Goal: Task Accomplishment & Management: Use online tool/utility

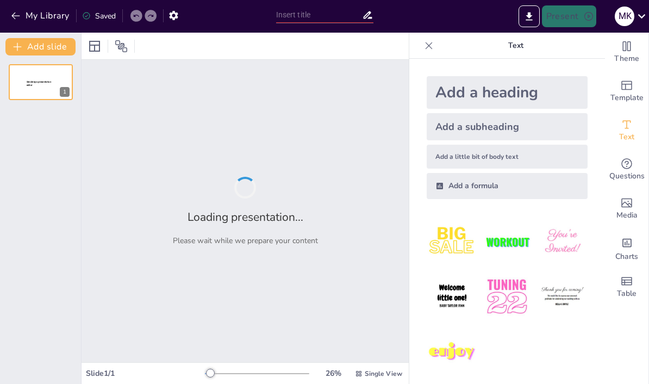
type input "Radiation Safety in Healthcare: Strategies for Effective Risk Management"
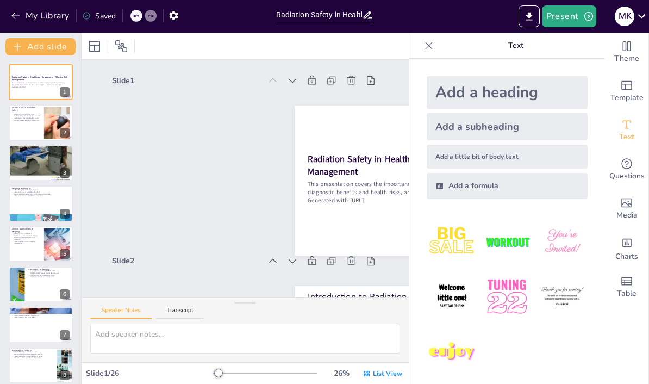
click at [426, 51] on div at bounding box center [428, 45] width 17 height 17
checkbox input "true"
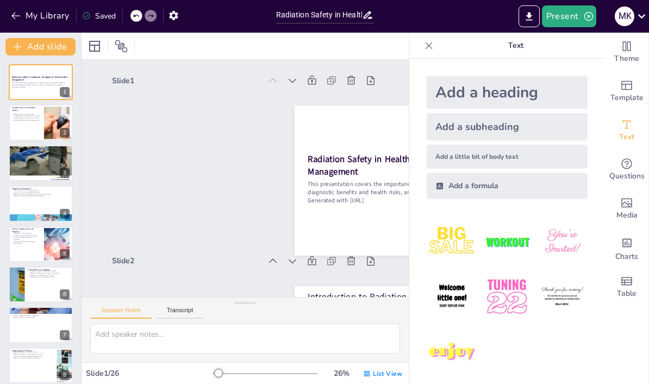
checkbox input "true"
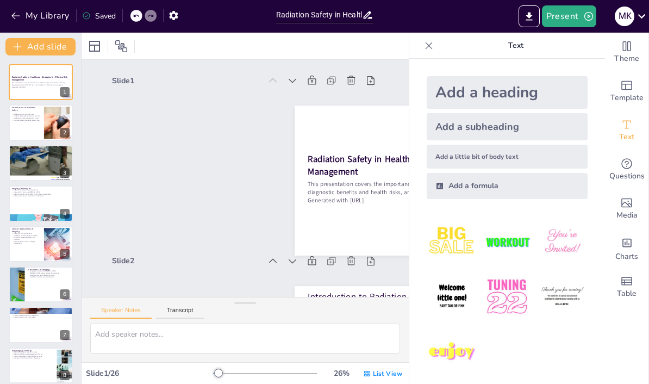
checkbox input "true"
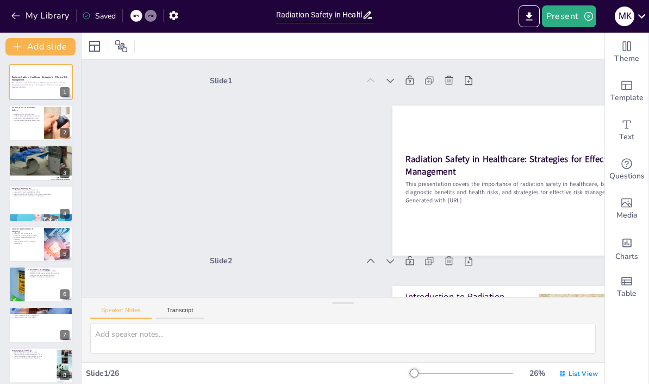
checkbox input "true"
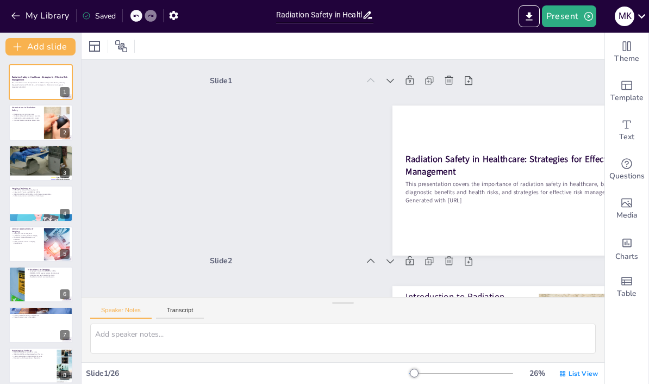
checkbox input "true"
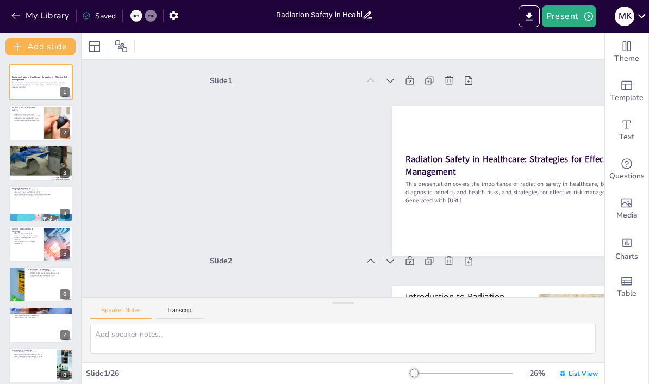
checkbox input "true"
type textarea "Ensuring safety is paramount in healthcare settings where radiation is used. By…"
checkbox input "true"
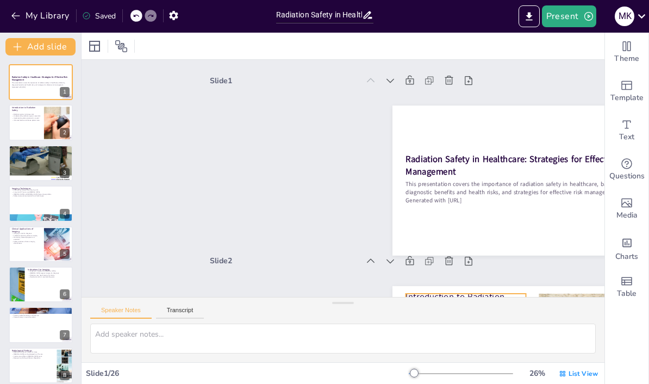
checkbox input "true"
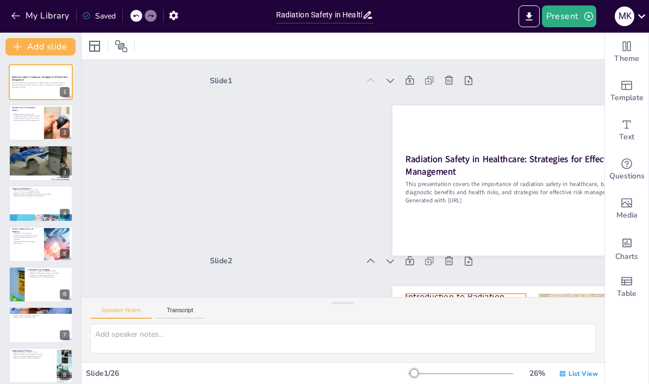
checkbox input "true"
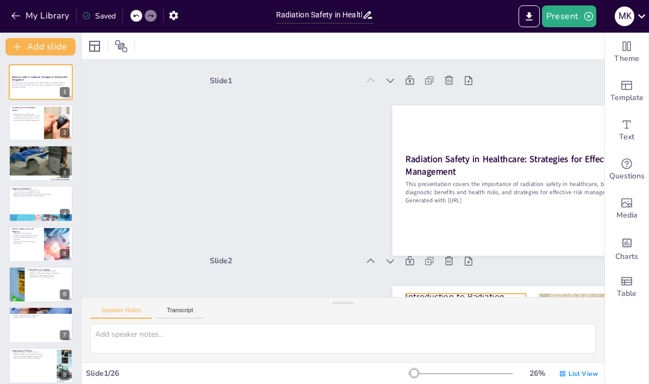
checkbox input "true"
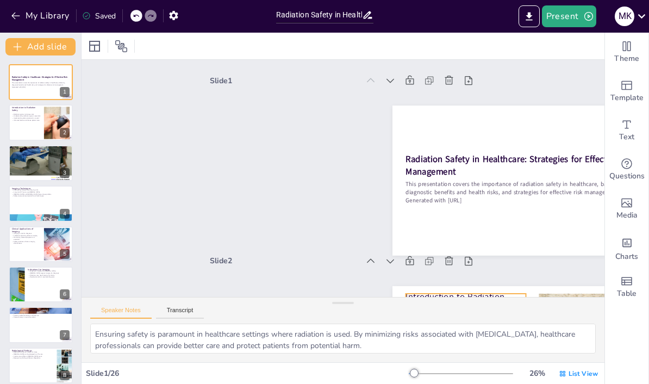
checkbox input "true"
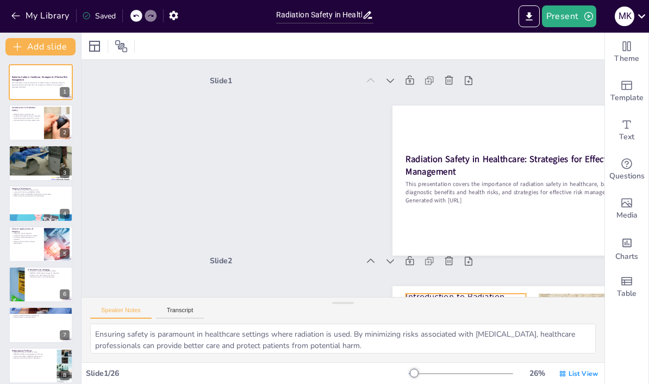
checkbox input "true"
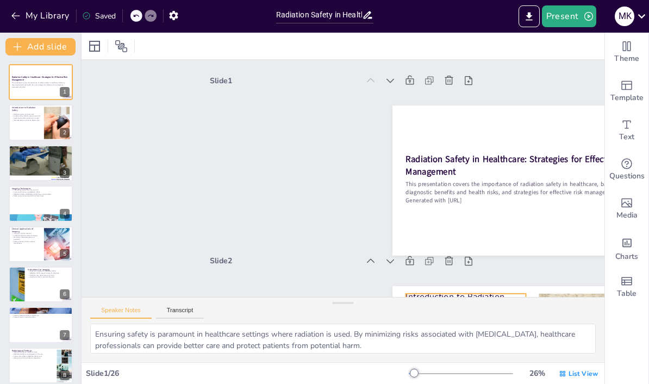
checkbox input "true"
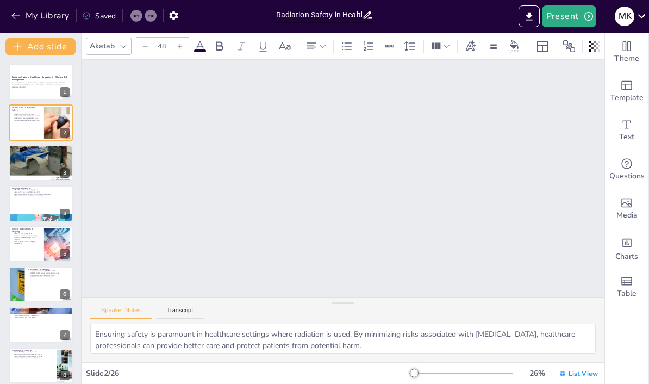
checkbox input "true"
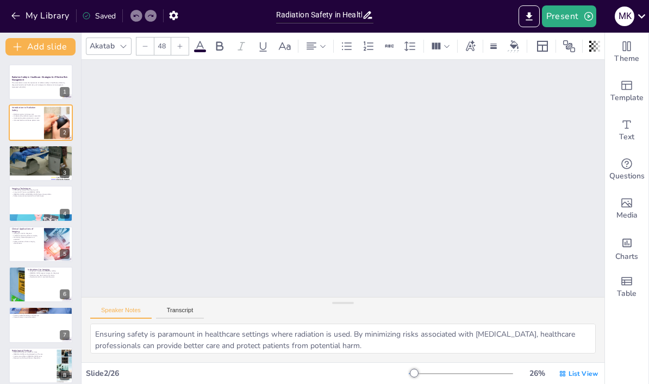
checkbox input "true"
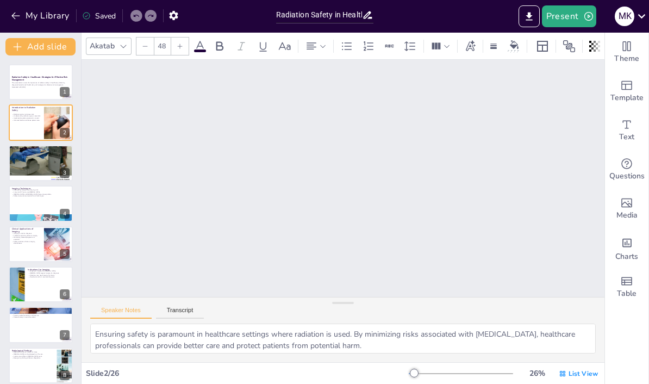
checkbox input "true"
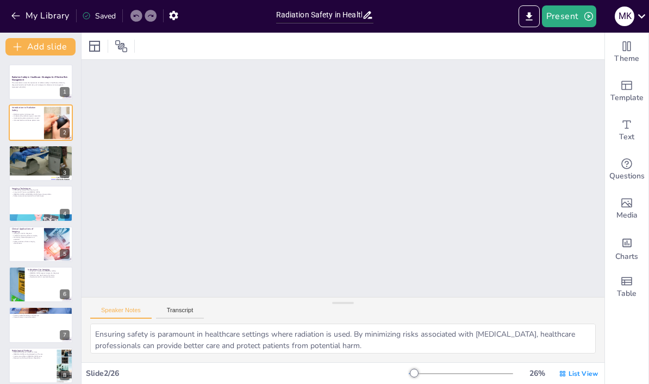
checkbox input "true"
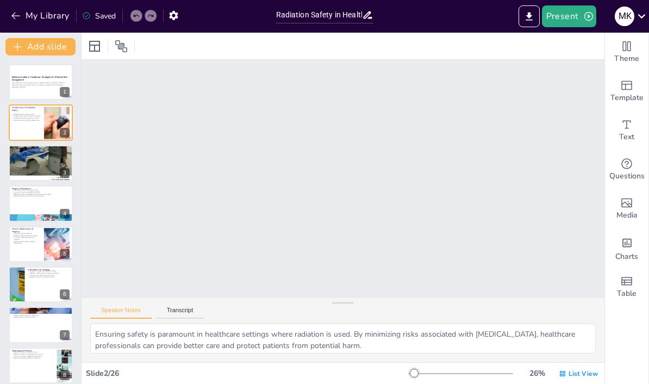
checkbox input "true"
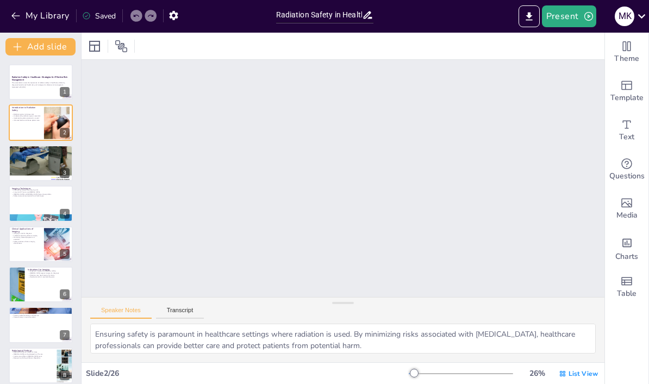
checkbox input "true"
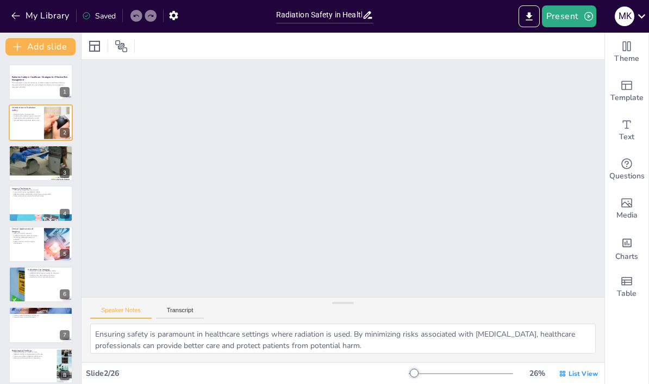
checkbox input "true"
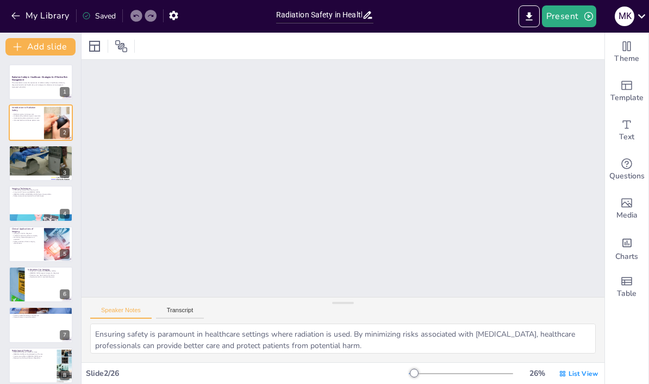
checkbox input "true"
click at [186, 308] on button "Transcript" at bounding box center [180, 313] width 48 height 12
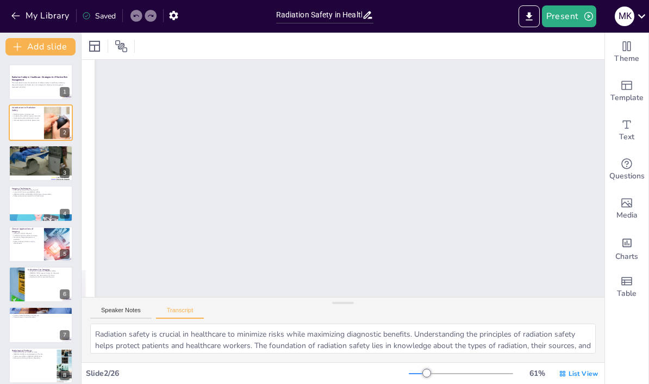
click at [367, 312] on div "Speaker Notes Transcript" at bounding box center [343, 310] width 523 height 26
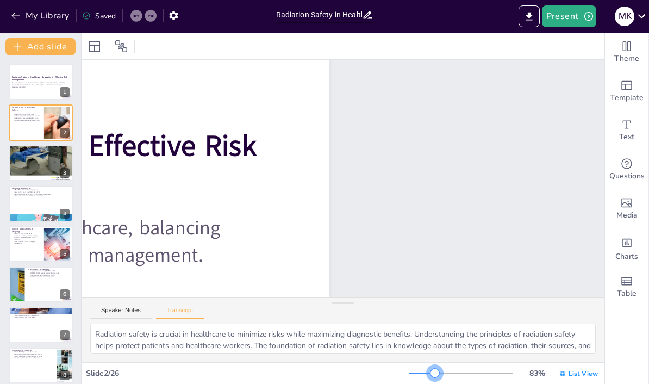
checkbox input "true"
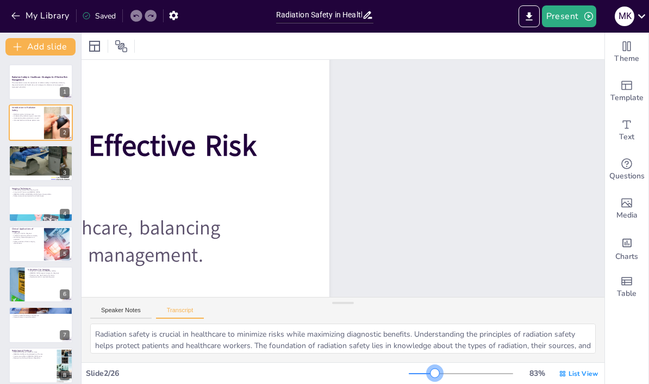
checkbox input "true"
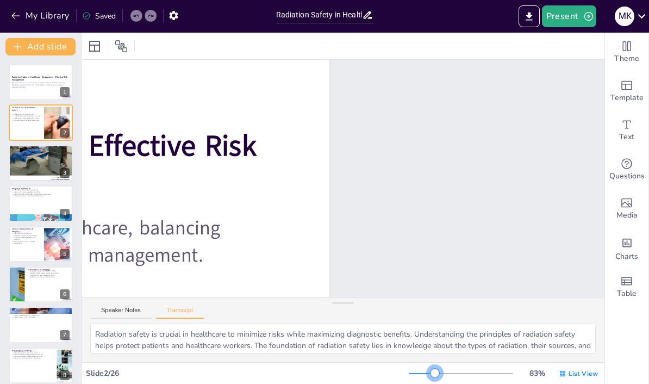
checkbox input "true"
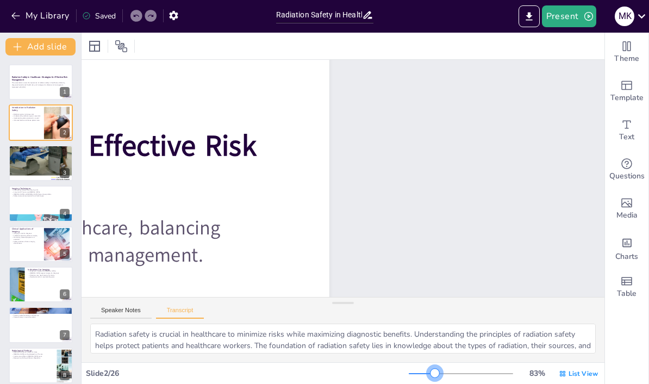
checkbox input "true"
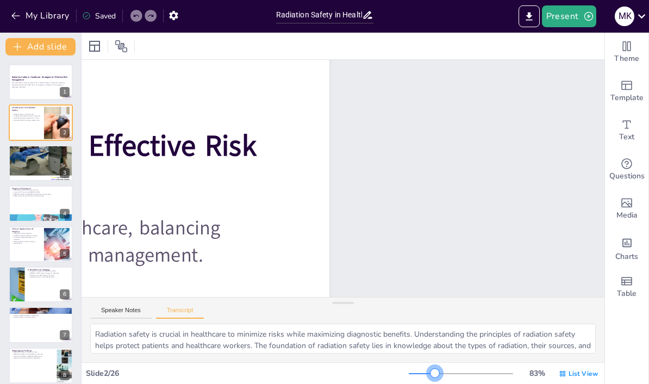
checkbox input "true"
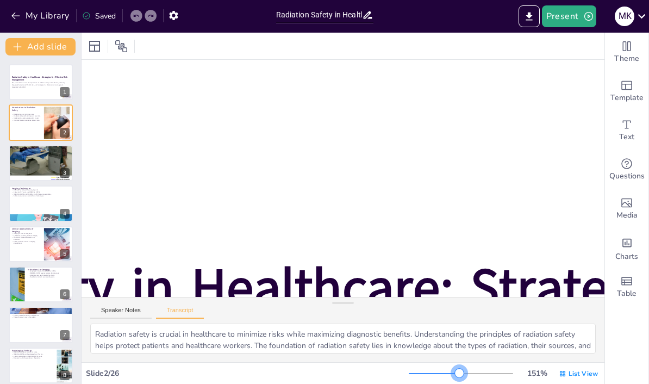
checkbox input "true"
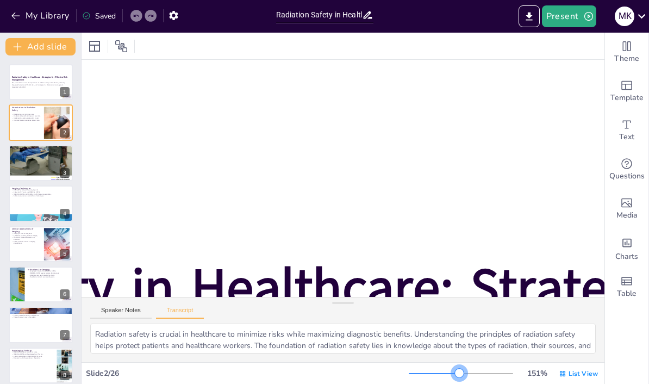
checkbox input "true"
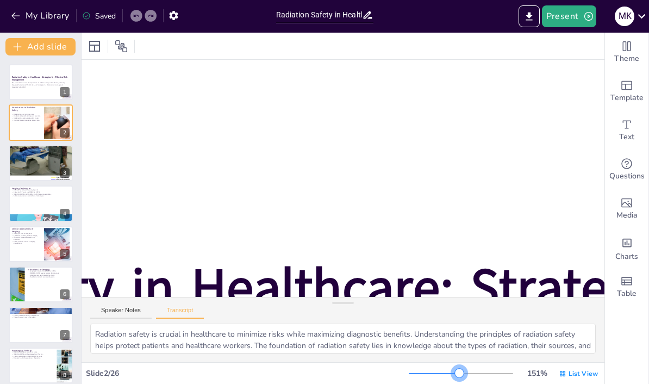
checkbox input "true"
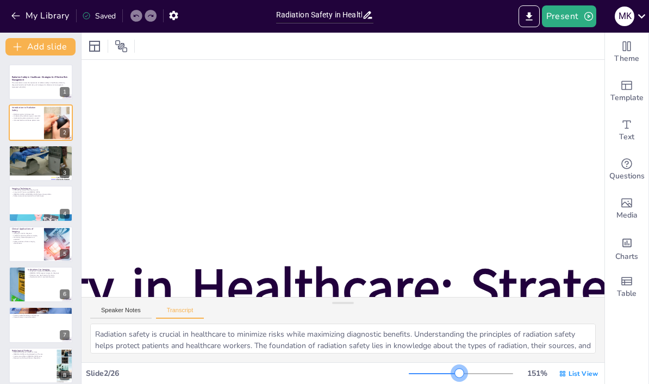
checkbox input "true"
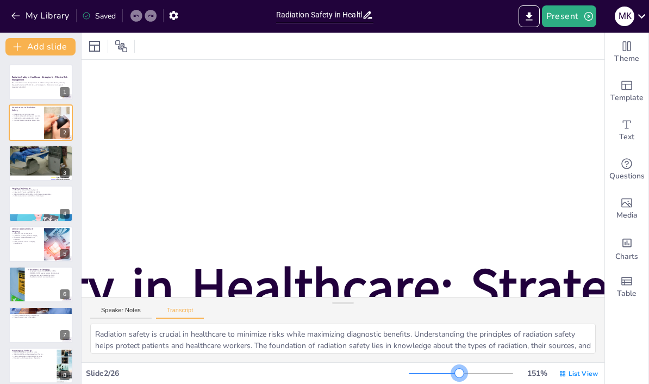
checkbox input "true"
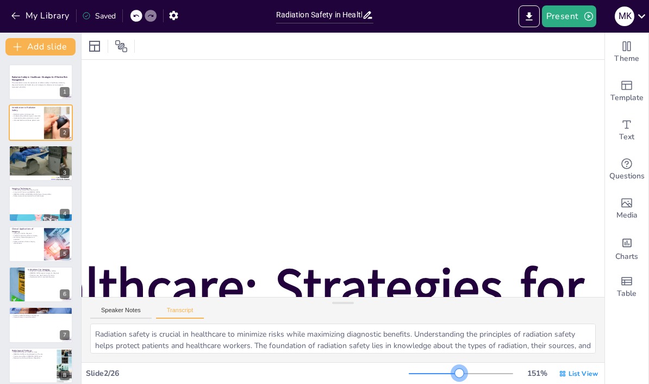
checkbox input "true"
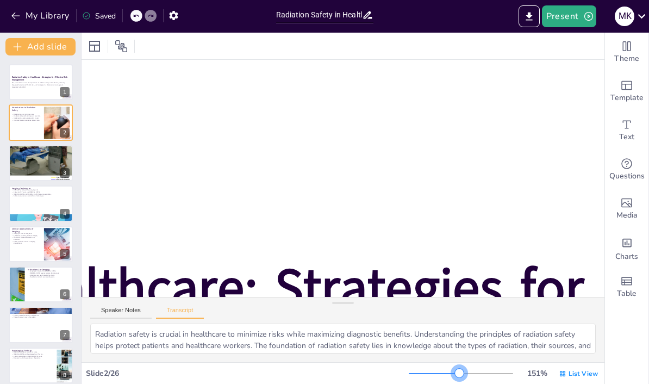
checkbox input "true"
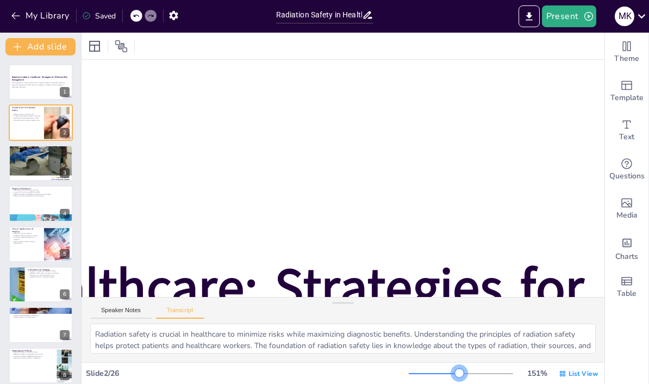
checkbox input "true"
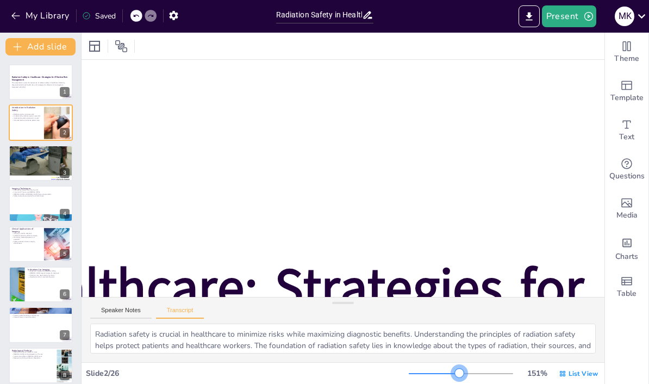
checkbox input "true"
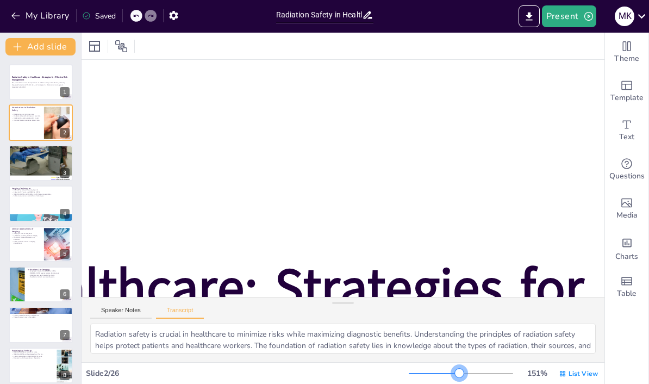
checkbox input "true"
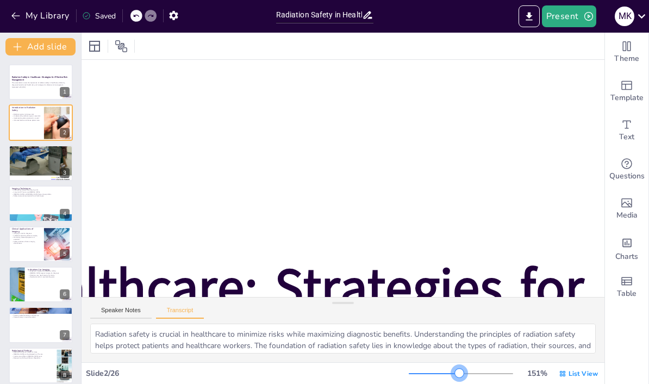
checkbox input "true"
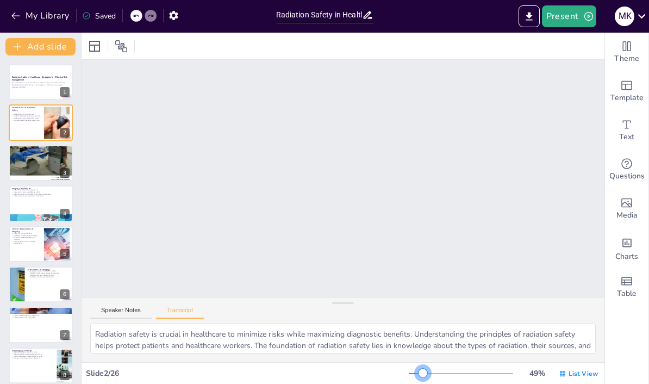
checkbox input "true"
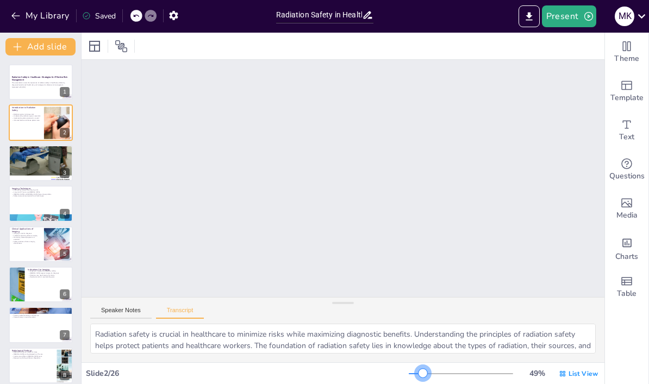
checkbox input "true"
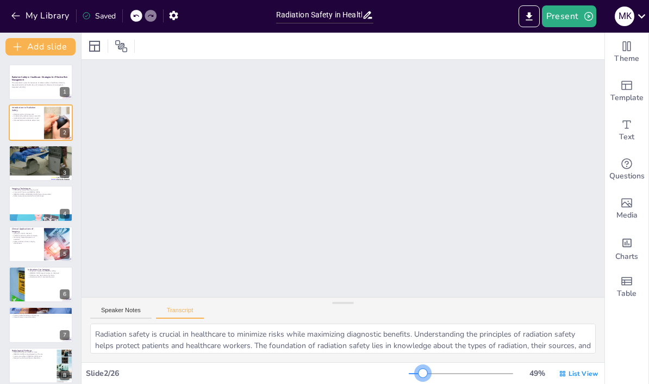
checkbox input "true"
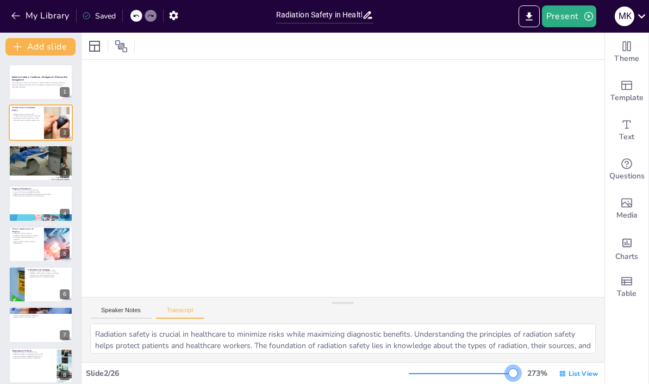
checkbox input "true"
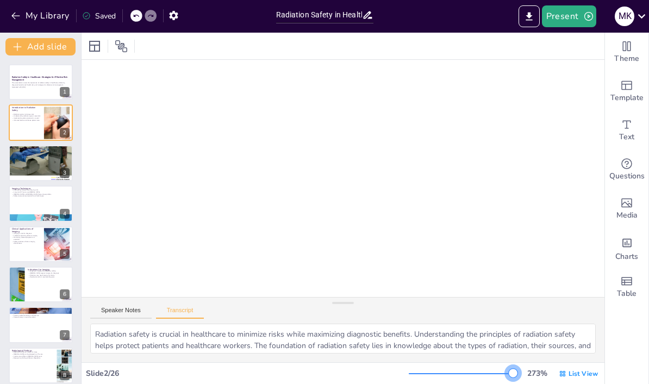
checkbox input "true"
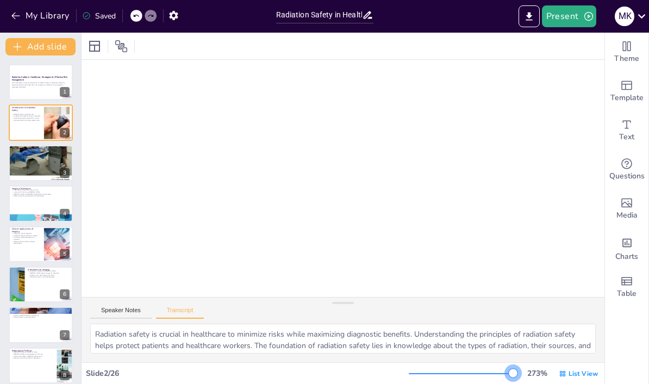
checkbox input "true"
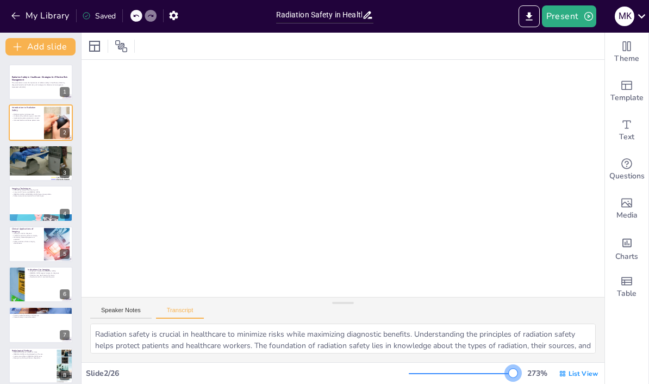
checkbox input "true"
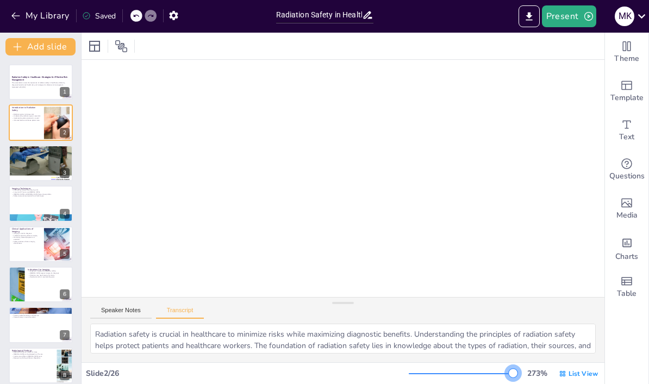
checkbox input "true"
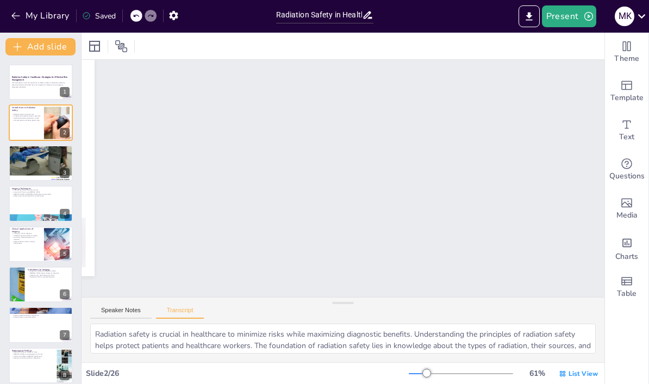
click at [42, 159] on button at bounding box center [47, 154] width 13 height 13
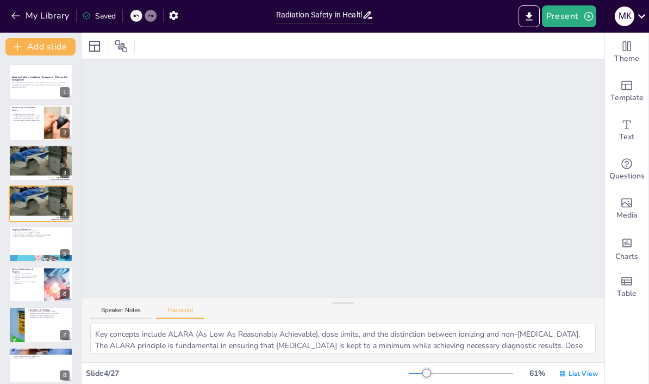
click at [523, 13] on button "Export to PowerPoint" at bounding box center [529, 16] width 21 height 22
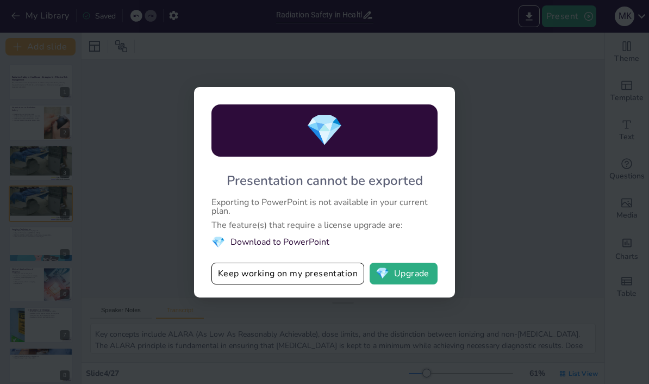
click at [349, 276] on button "Keep working on my presentation" at bounding box center [287, 274] width 153 height 22
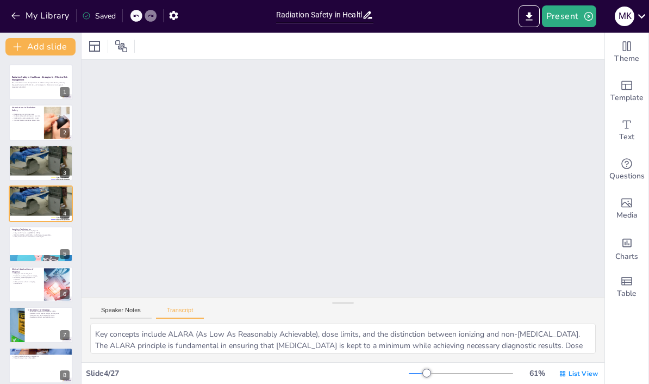
click at [572, 14] on button "Present" at bounding box center [569, 16] width 54 height 22
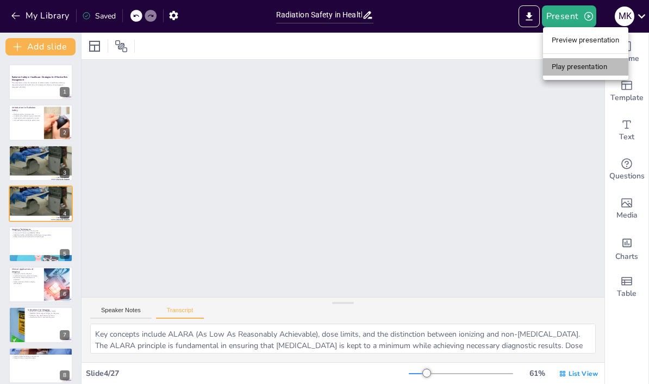
click at [579, 60] on li "Play presentation" at bounding box center [585, 66] width 85 height 17
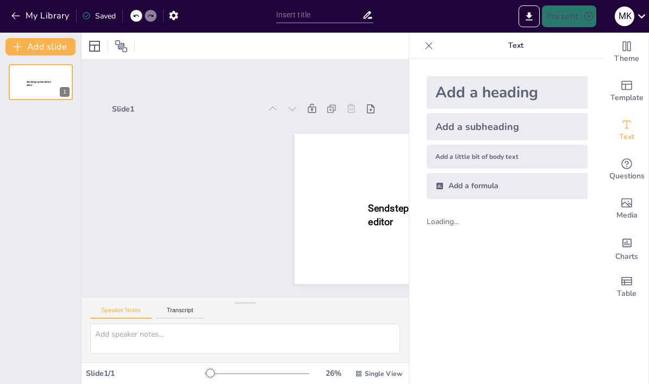
type input "Radiation Safety in Healthcare: Strategies for Effective Risk Management"
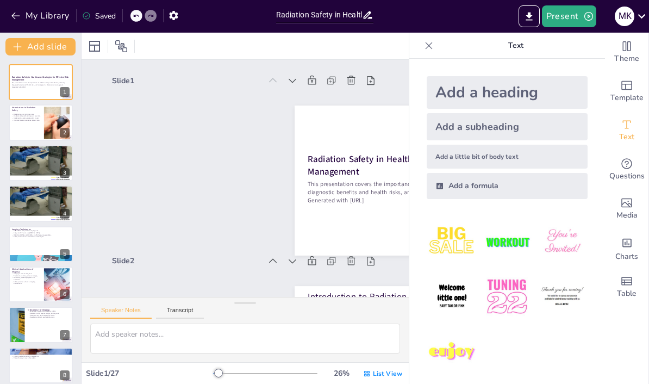
click at [106, 16] on div "Saved" at bounding box center [99, 16] width 34 height 10
click at [108, 18] on div "Saved" at bounding box center [99, 16] width 34 height 10
click at [535, 11] on icon "Export to PowerPoint" at bounding box center [528, 16] width 11 height 11
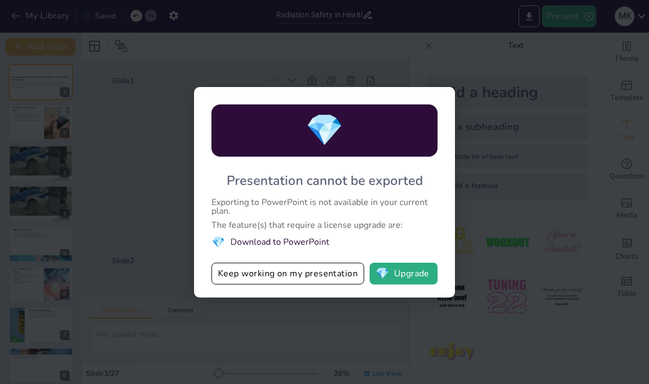
click at [499, 56] on div "💎 Presentation cannot be exported Exporting to PowerPoint is not available in y…" at bounding box center [324, 192] width 649 height 384
click at [414, 264] on button "💎 Upgrade" at bounding box center [404, 274] width 68 height 22
checkbox input "true"
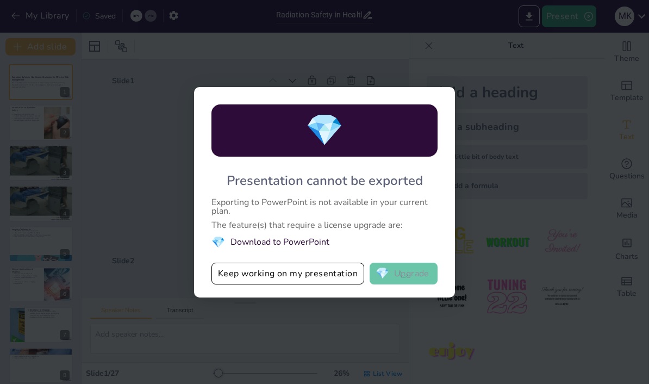
checkbox input "true"
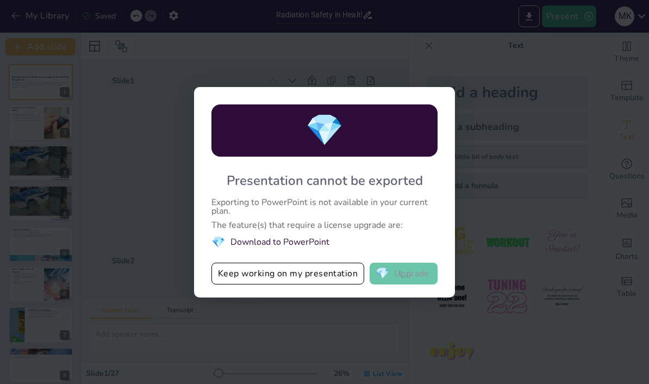
checkbox input "true"
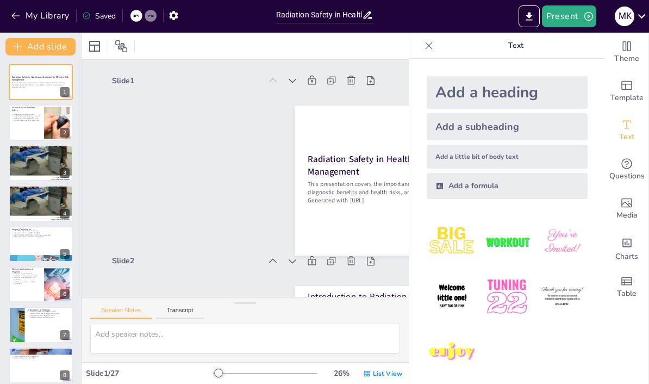
click at [630, 53] on span "Theme" at bounding box center [626, 59] width 25 height 12
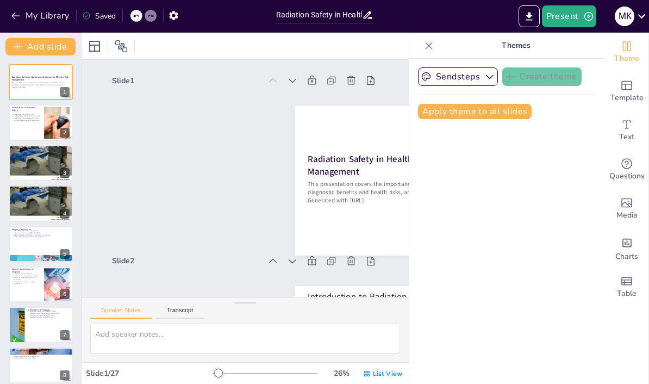
checkbox input "true"
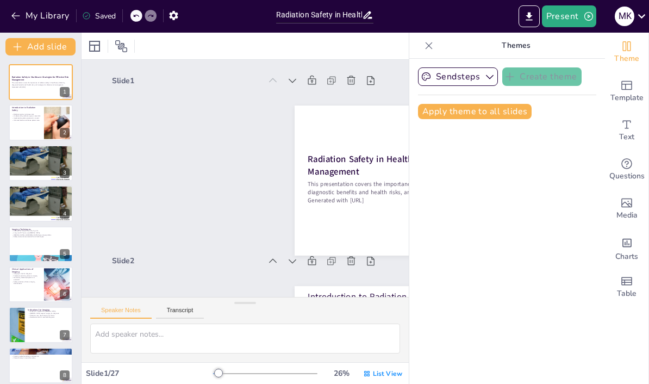
checkbox input "true"
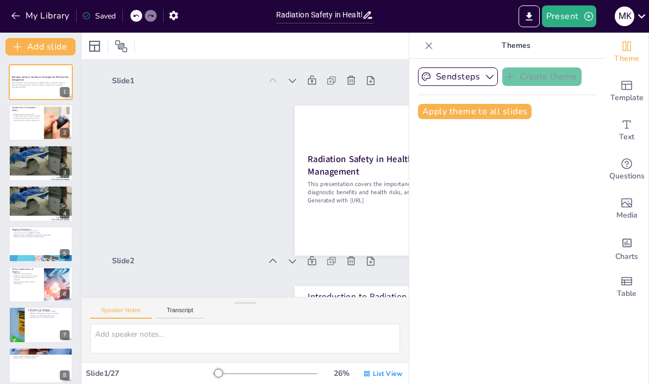
checkbox input "true"
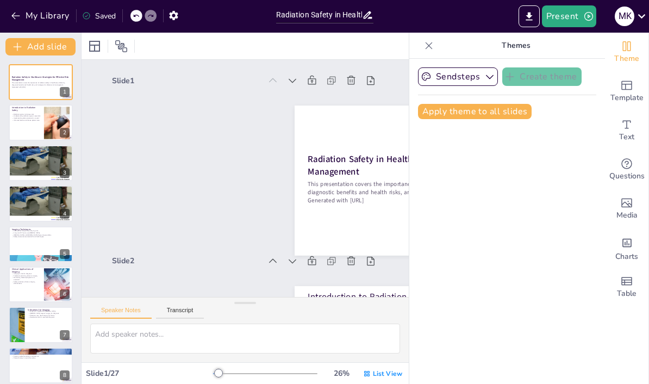
checkbox input "true"
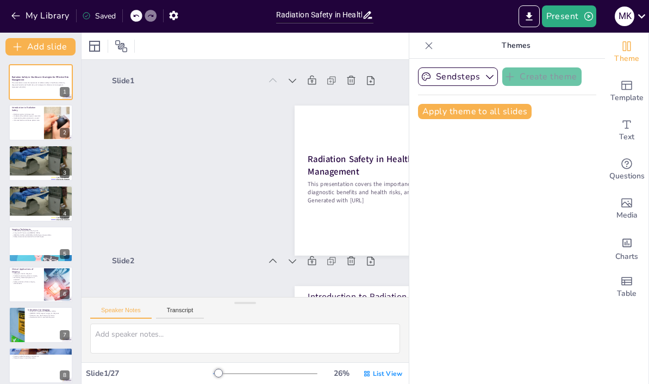
checkbox input "true"
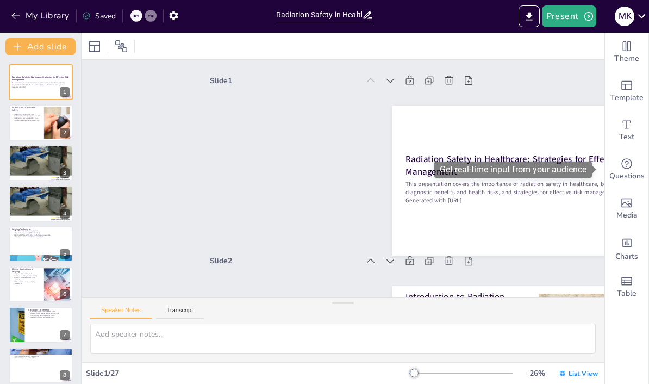
click at [631, 169] on icon "Get real-time input from your audience" at bounding box center [626, 163] width 13 height 13
checkbox input "true"
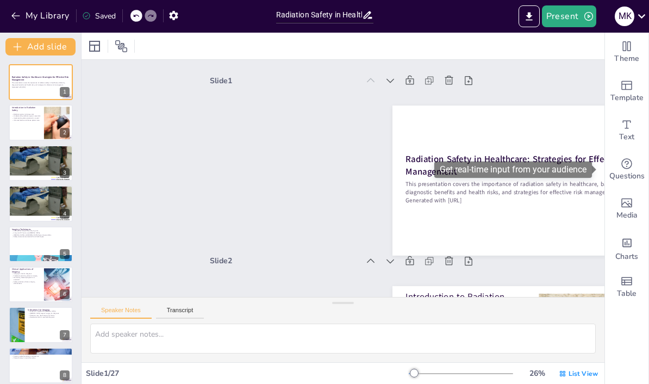
checkbox input "true"
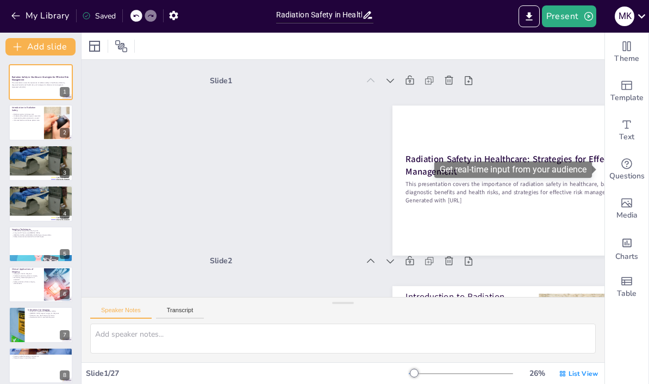
checkbox input "true"
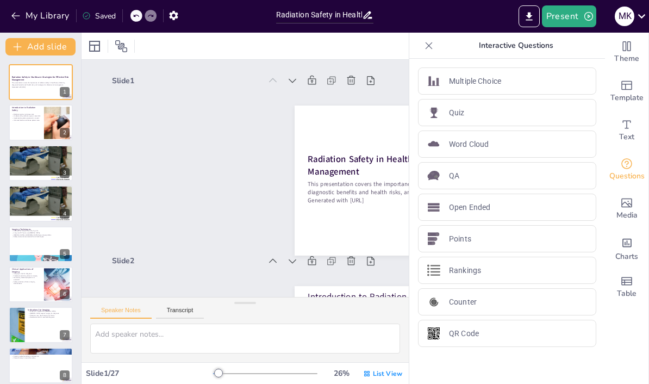
click at [432, 48] on icon at bounding box center [429, 45] width 7 height 7
checkbox input "true"
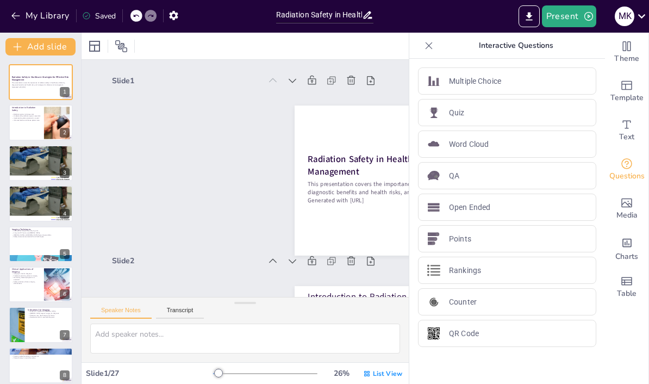
checkbox input "true"
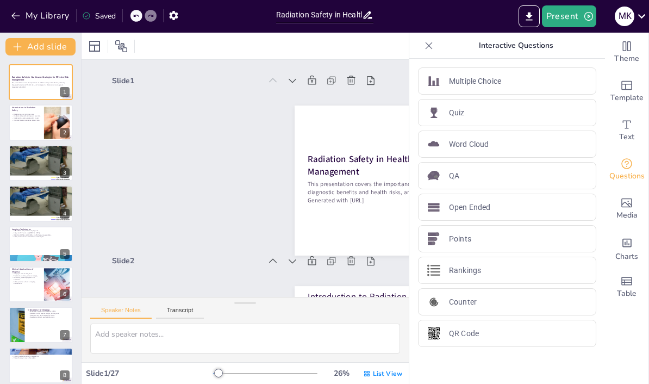
checkbox input "true"
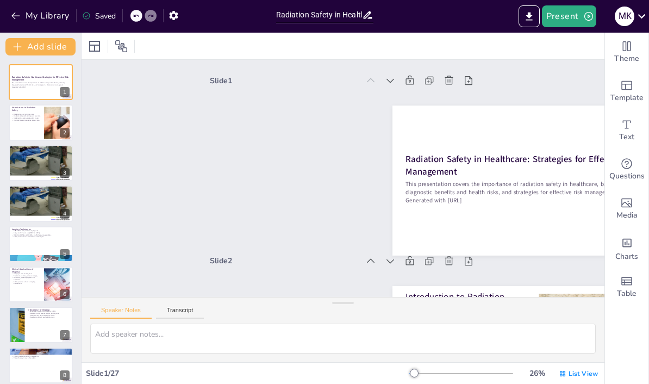
checkbox input "true"
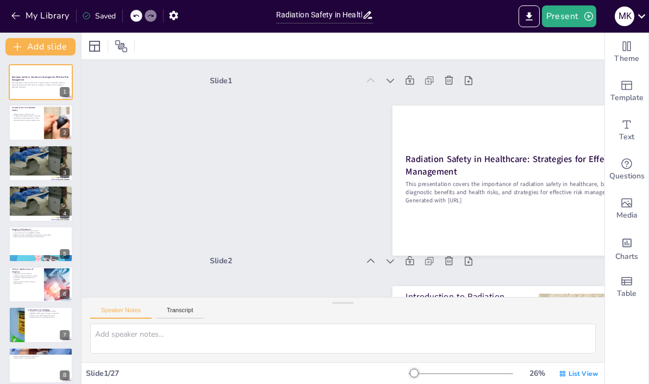
checkbox input "true"
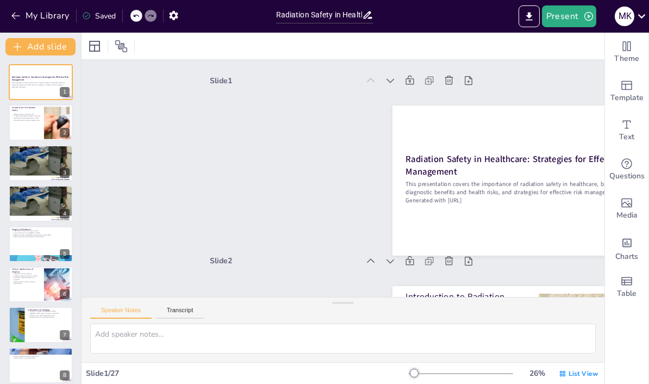
checkbox input "true"
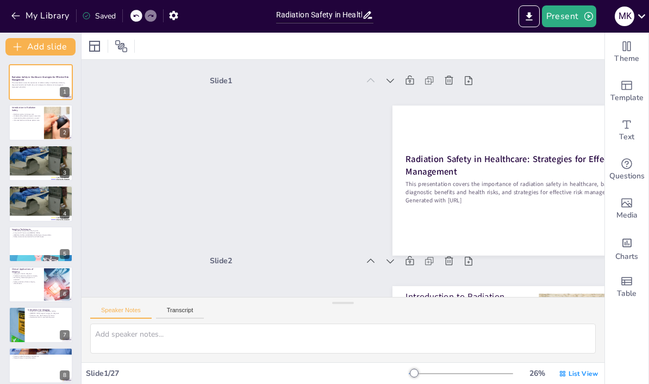
checkbox input "true"
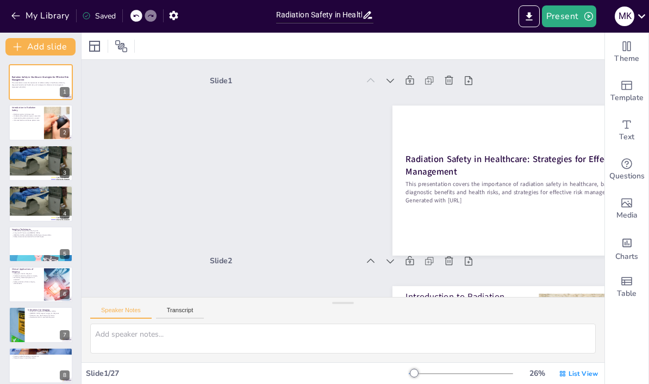
checkbox input "true"
